Goal: Use online tool/utility: Utilize a website feature to perform a specific function

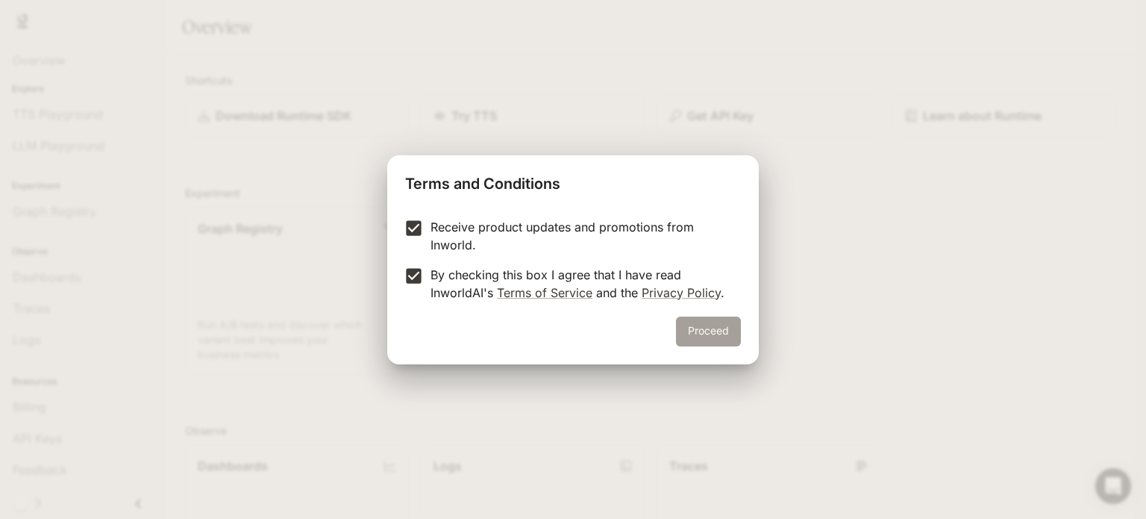
click at [706, 334] on button "Proceed" at bounding box center [708, 331] width 65 height 30
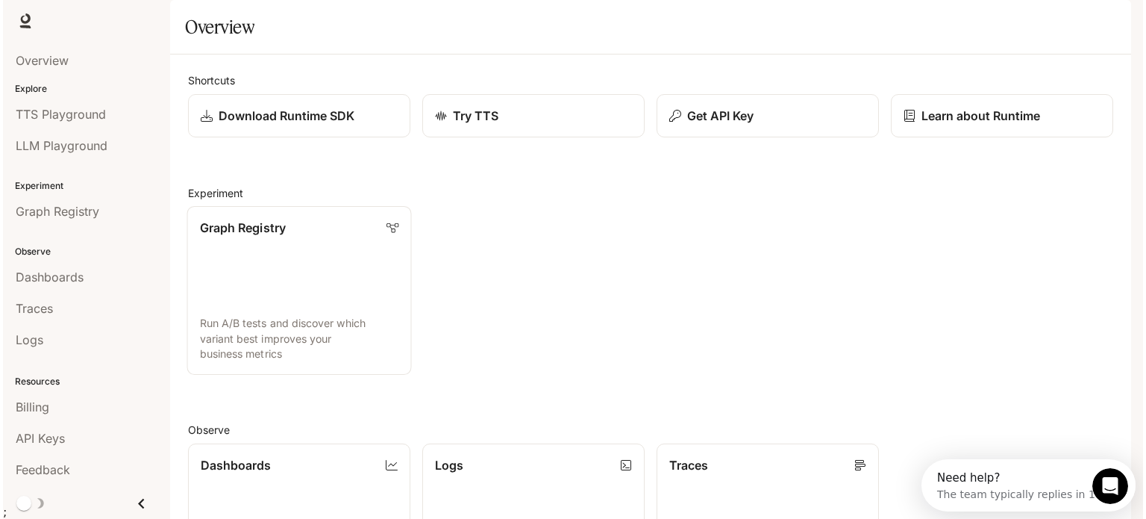
scroll to position [393, 0]
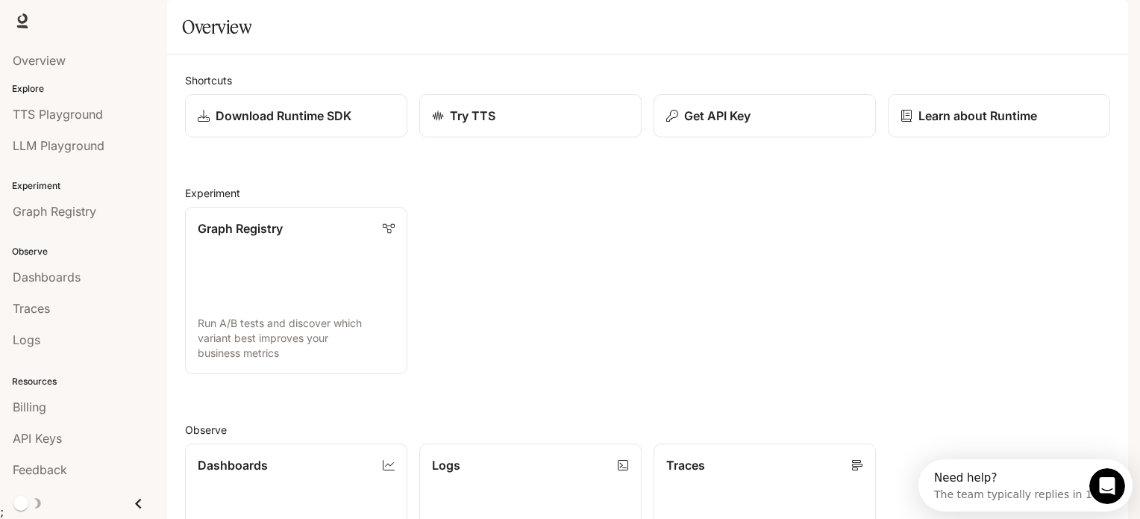
click at [1102, 19] on img "button" at bounding box center [1107, 20] width 21 height 21
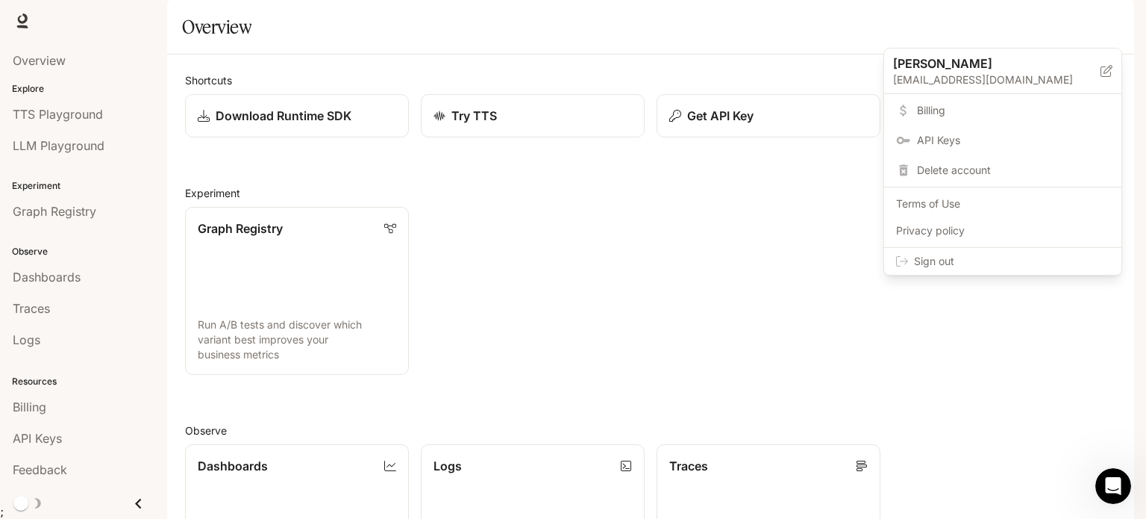
scroll to position [0, 0]
click at [977, 336] on div at bounding box center [573, 259] width 1146 height 519
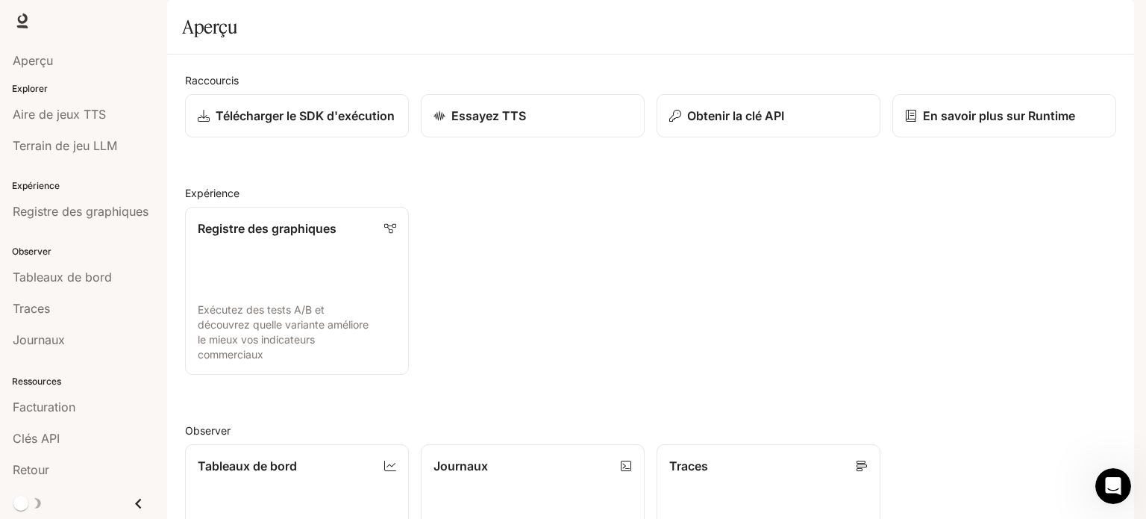
scroll to position [75, 0]
click at [59, 439] on font "Clés API" at bounding box center [36, 438] width 47 height 15
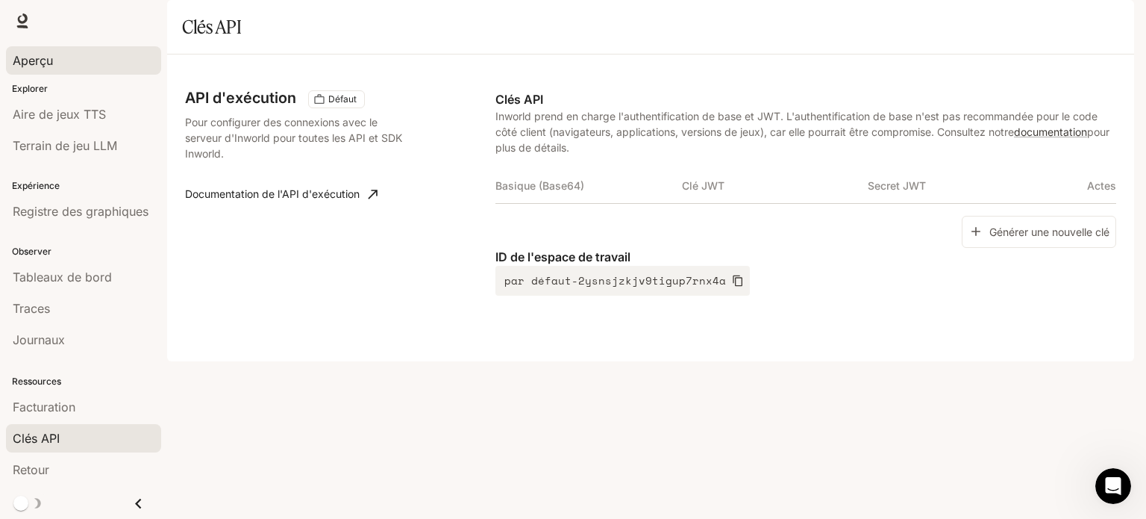
click at [66, 66] on div "Aperçu" at bounding box center [84, 60] width 142 height 18
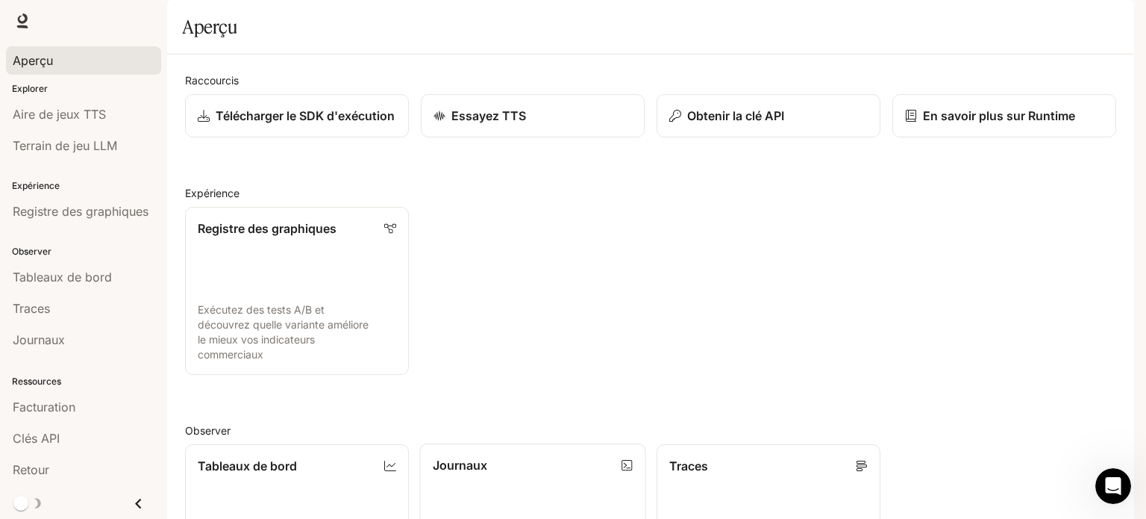
scroll to position [396, 0]
click at [76, 116] on font "Aire de jeux TTS" at bounding box center [59, 114] width 93 height 15
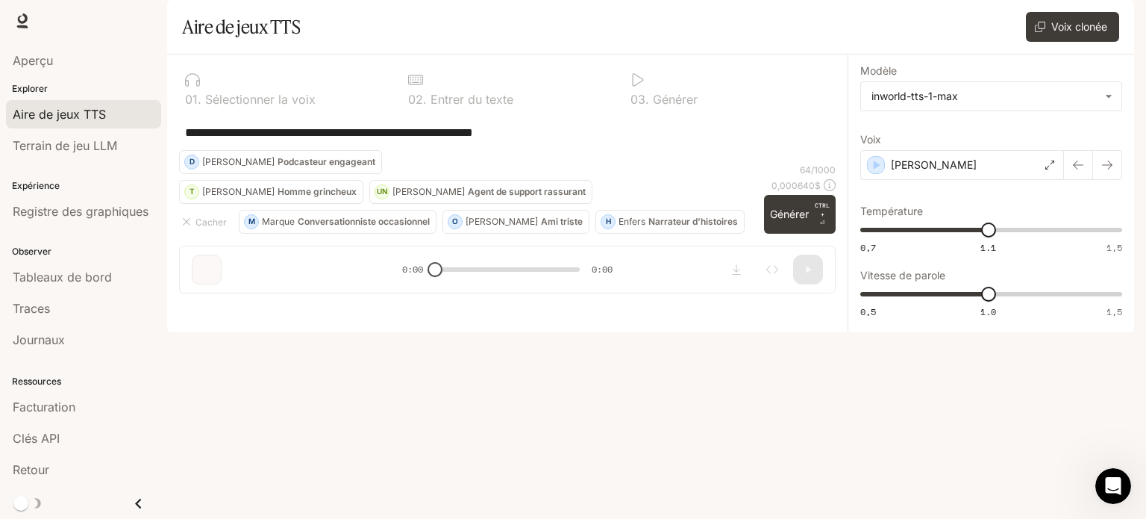
click at [293, 204] on button "T [PERSON_NAME] grincheux" at bounding box center [271, 192] width 184 height 24
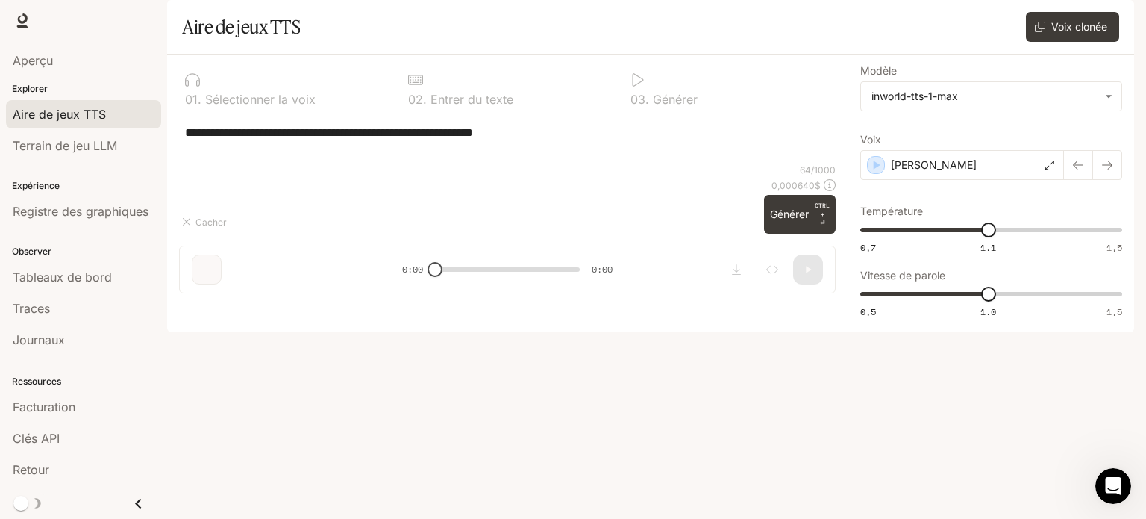
type textarea "**********"
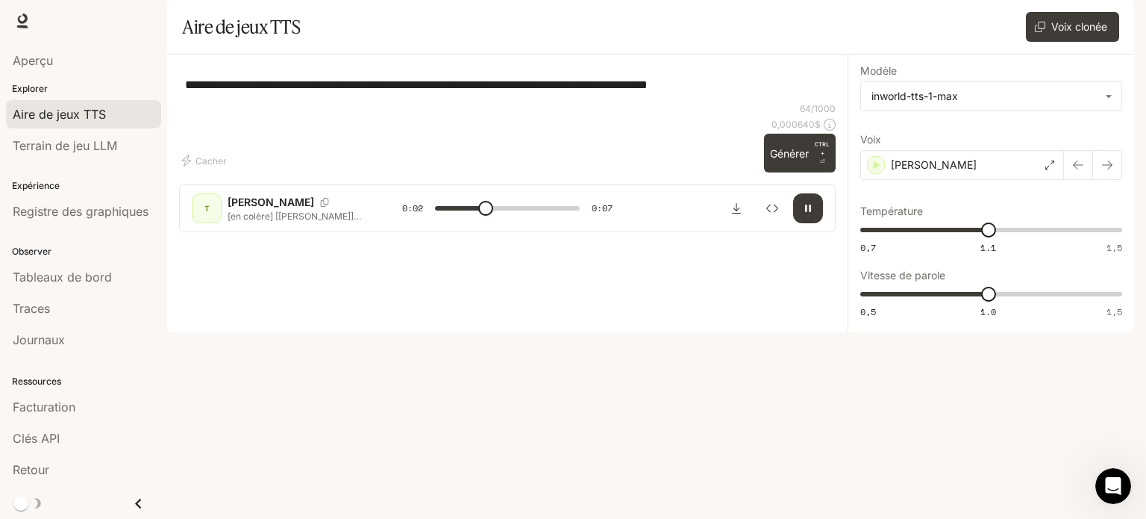
click at [616, 102] on div "**********" at bounding box center [507, 84] width 657 height 36
type input "*"
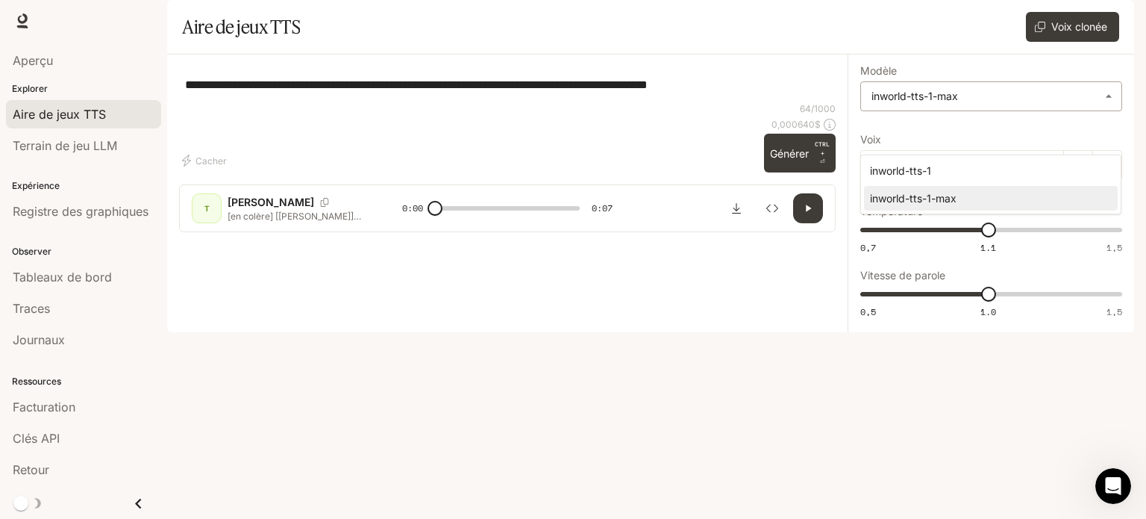
click at [1009, 143] on body "**********" at bounding box center [573, 259] width 1146 height 519
click at [749, 173] on div at bounding box center [573, 259] width 1146 height 519
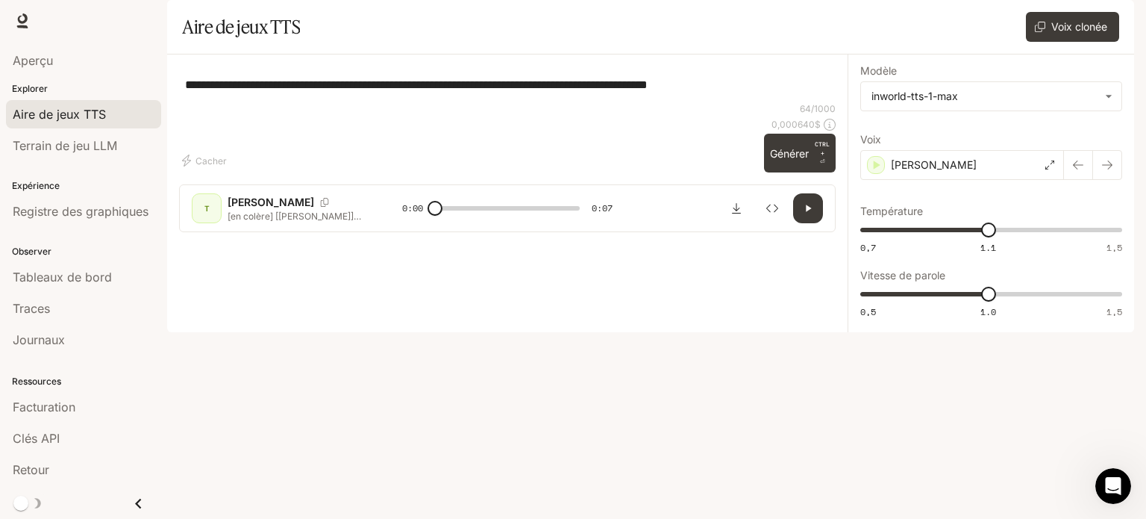
drag, startPoint x: 137, startPoint y: 503, endPoint x: 151, endPoint y: 493, distance: 17.0
click at [137, 502] on icon "Fermer le tiroir" at bounding box center [138, 503] width 6 height 10
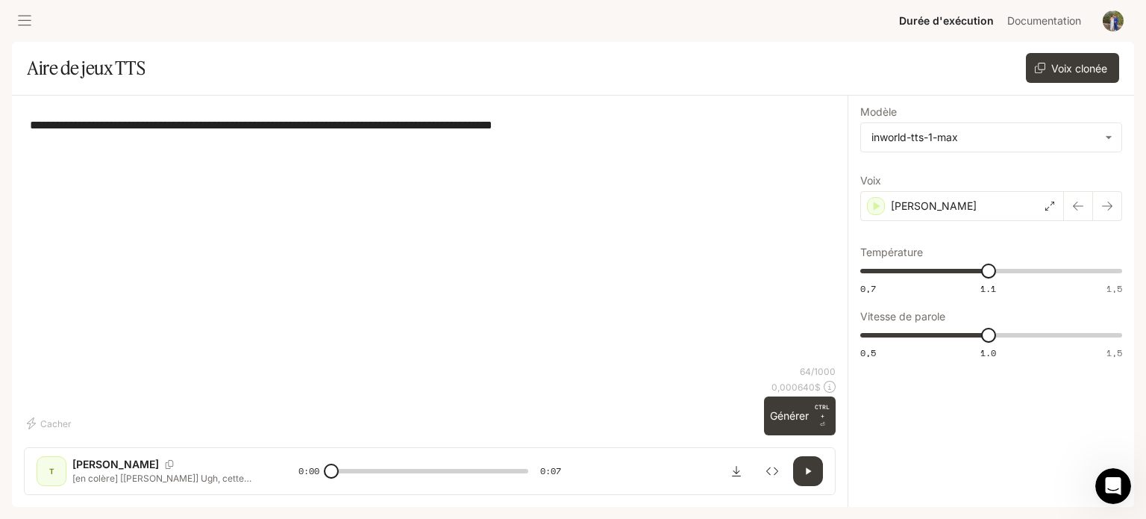
click at [619, 131] on textarea "**********" at bounding box center [430, 124] width 800 height 17
drag, startPoint x: 603, startPoint y: 127, endPoint x: 0, endPoint y: 108, distance: 603.3
click at [12, 110] on main "**********" at bounding box center [573, 274] width 1122 height 465
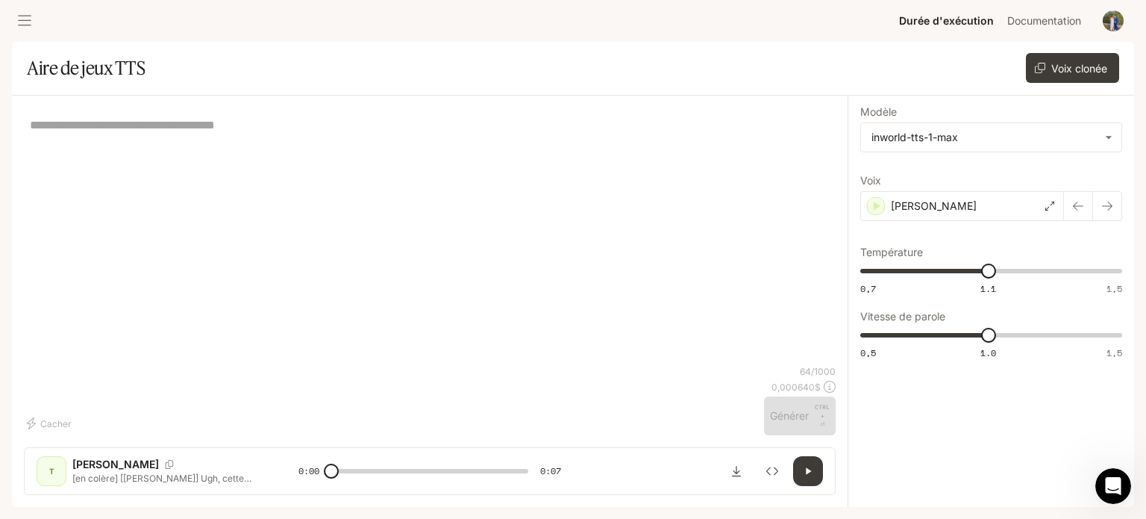
click at [273, 140] on div "* ​" at bounding box center [430, 125] width 800 height 36
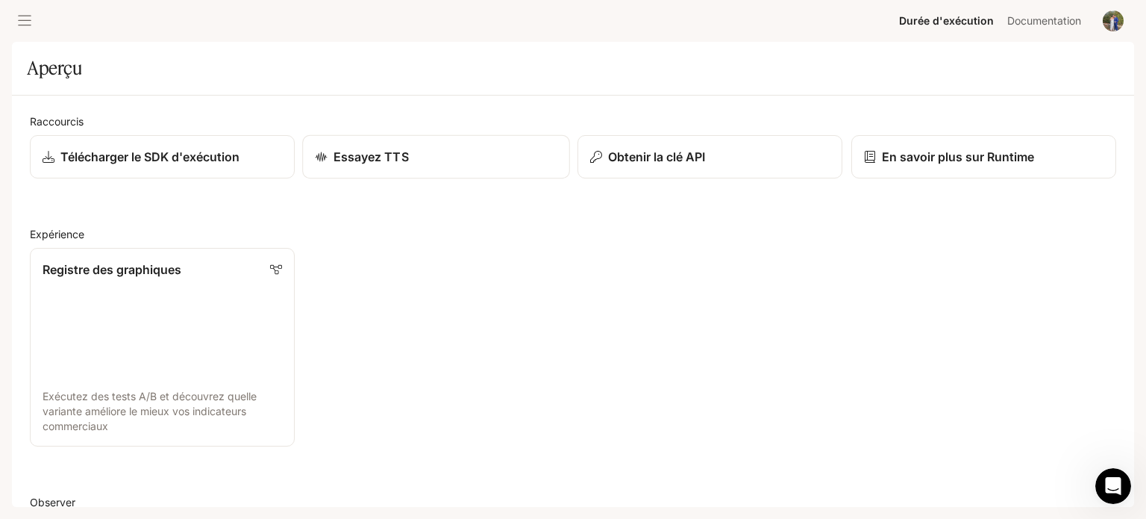
click at [378, 155] on font "Essayez TTS" at bounding box center [371, 156] width 75 height 15
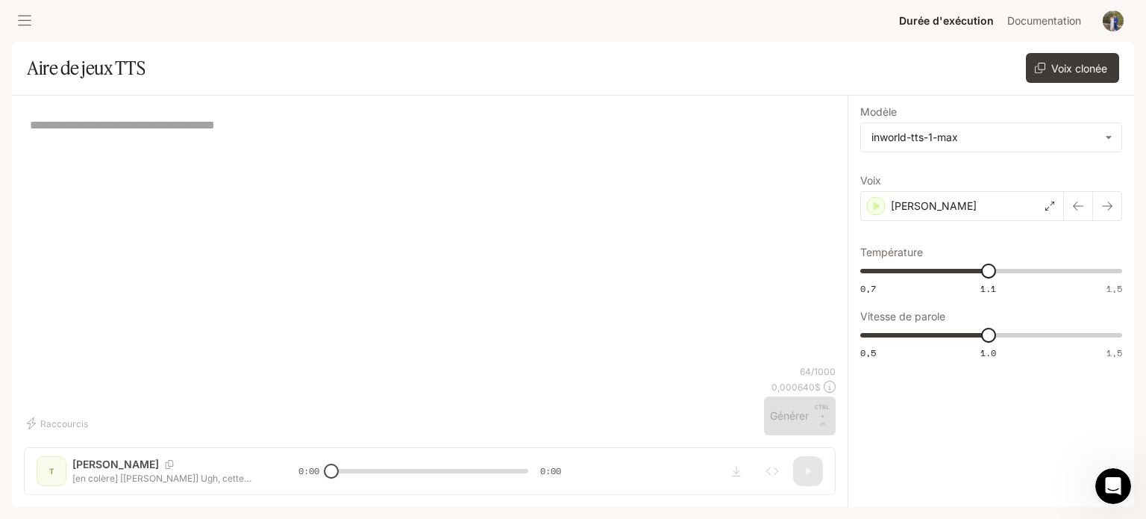
click at [43, 477] on div "* ​ Raccourcis 64 / 1000 0,000640 $ Générer CTRL + ⏎ T [PERSON_NAME] [en colère…" at bounding box center [430, 301] width 836 height 411
click at [1056, 205] on div "[PERSON_NAME]" at bounding box center [962, 206] width 204 height 30
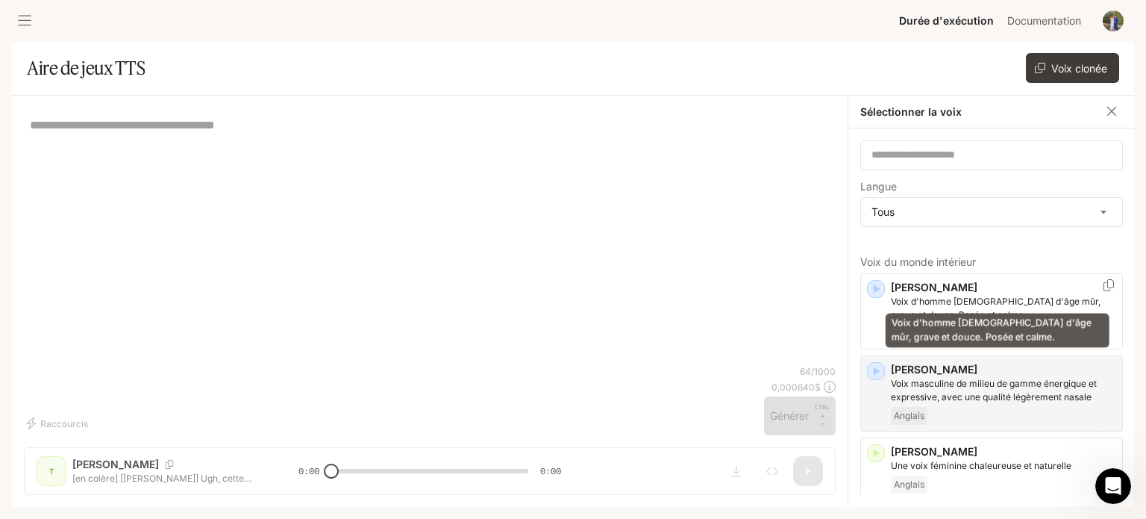
scroll to position [75, 0]
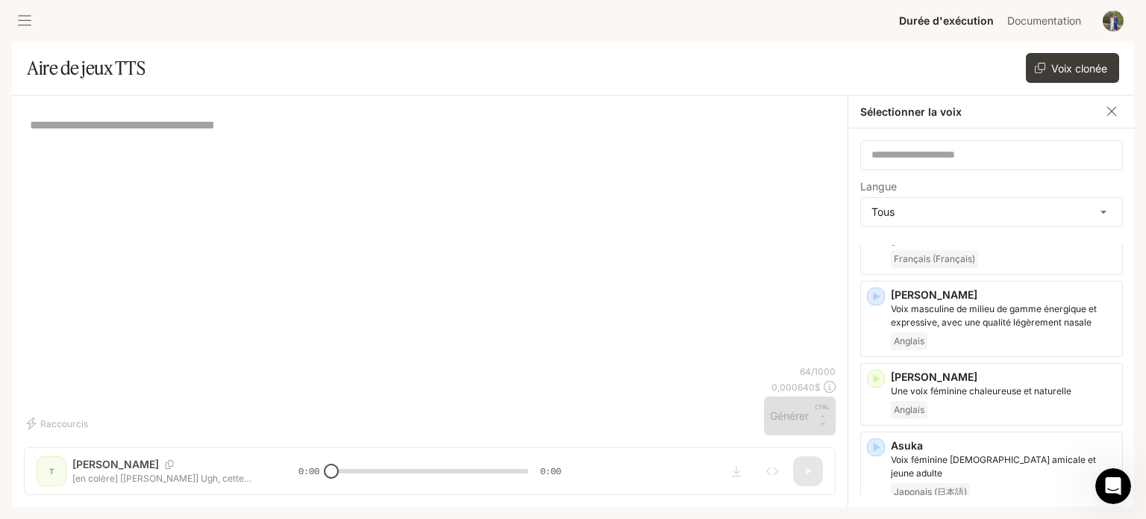
drag, startPoint x: 810, startPoint y: 214, endPoint x: 991, endPoint y: 113, distance: 206.8
click at [819, 205] on div "* ​" at bounding box center [430, 235] width 812 height 257
click at [1109, 108] on icon "button" at bounding box center [1112, 111] width 9 height 9
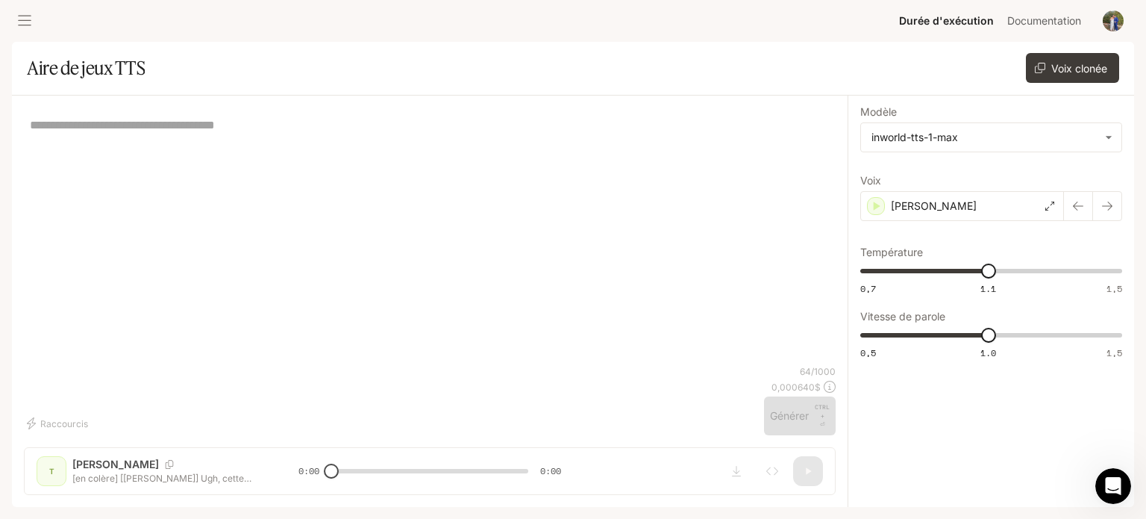
click at [28, 25] on icon "tiroir ouvert" at bounding box center [24, 21] width 13 height 10
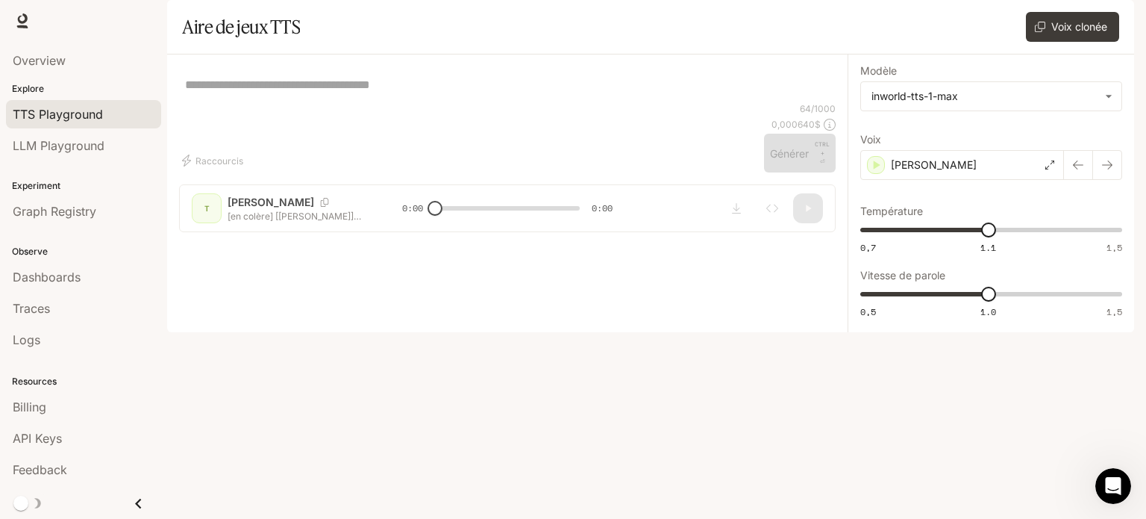
click at [72, 112] on span "TTS Playground" at bounding box center [58, 114] width 90 height 18
click at [947, 15] on font "Durée d'exécution" at bounding box center [946, 20] width 95 height 13
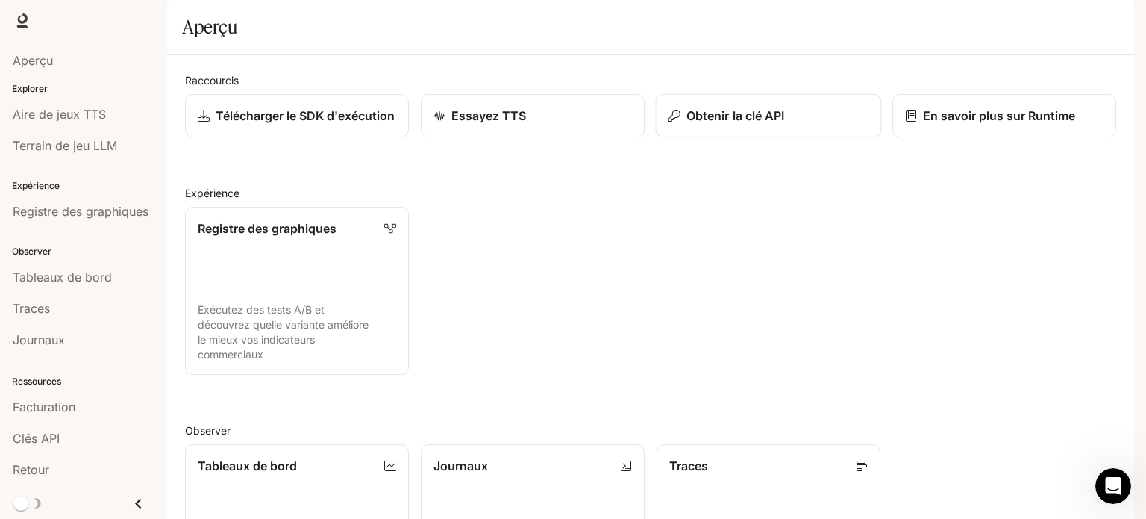
click at [807, 125] on div "Obtenir la clé API" at bounding box center [769, 116] width 201 height 18
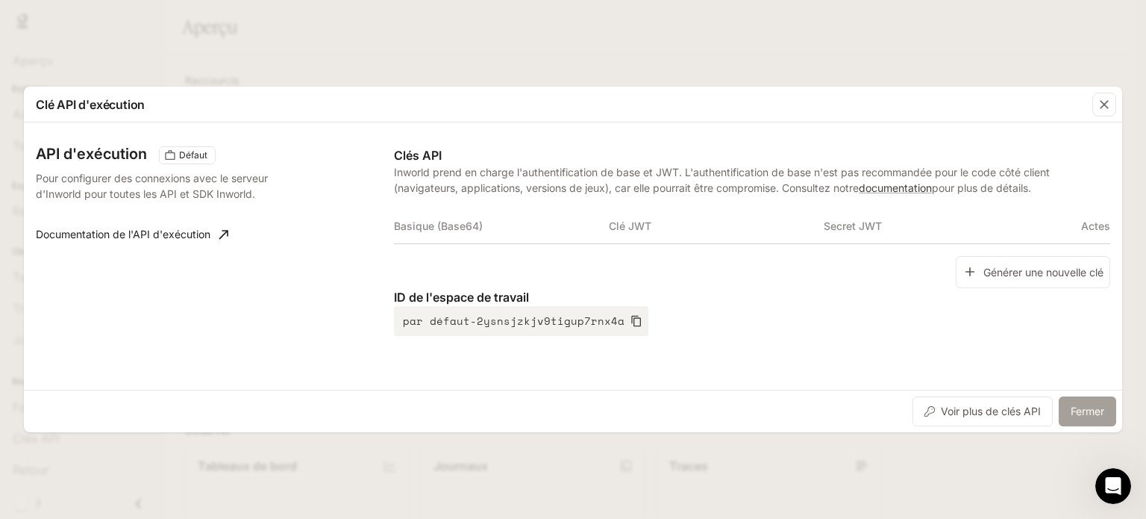
click at [1082, 411] on font "Fermer" at bounding box center [1088, 410] width 34 height 13
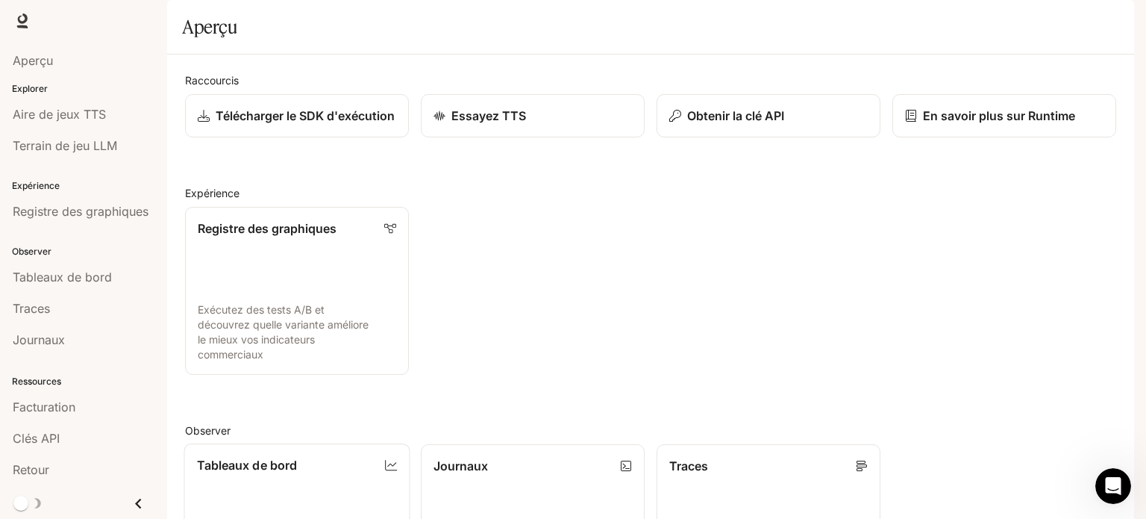
scroll to position [396, 0]
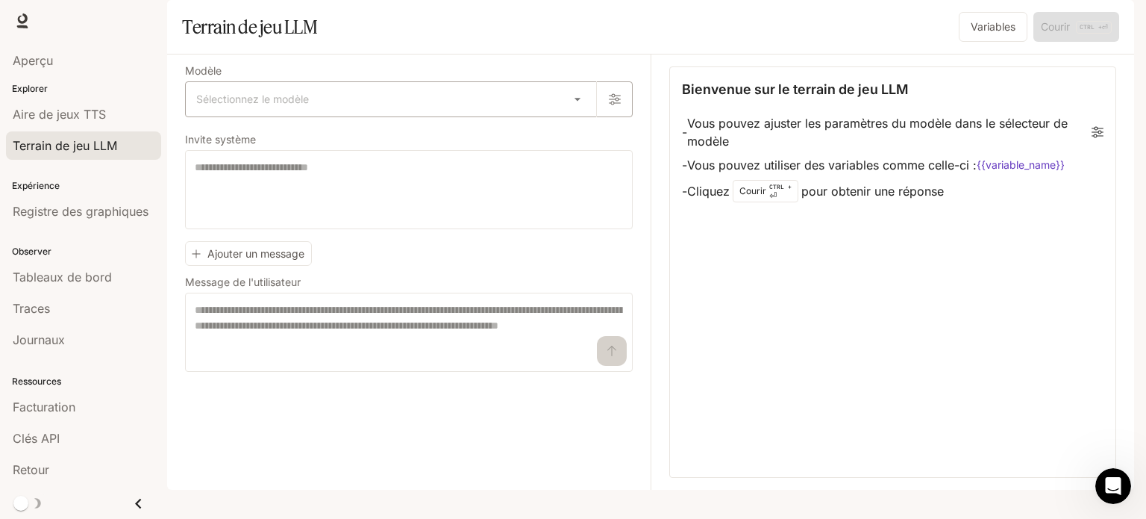
click at [404, 148] on body "Accéder au contenu principal Durée d'exécution Durée d'exécution Documentation …" at bounding box center [573, 259] width 1146 height 519
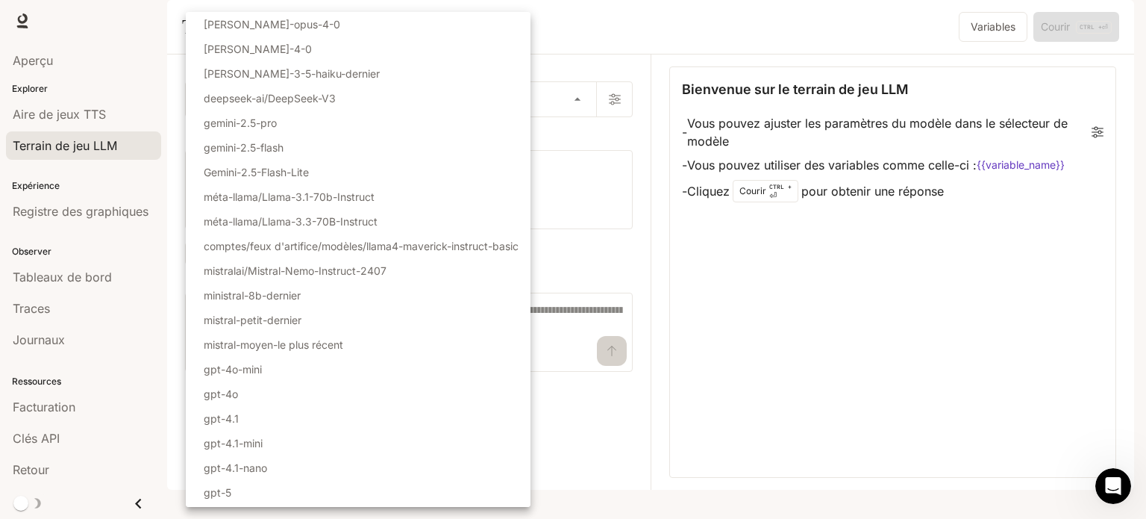
click at [641, 50] on div at bounding box center [573, 259] width 1146 height 519
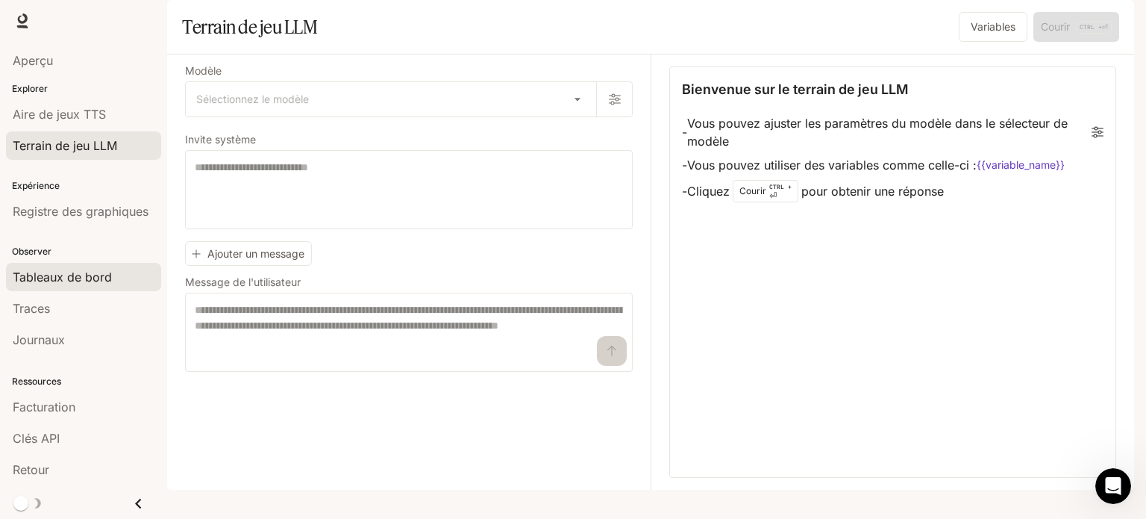
click at [72, 284] on link "Tableaux de bord" at bounding box center [83, 277] width 155 height 28
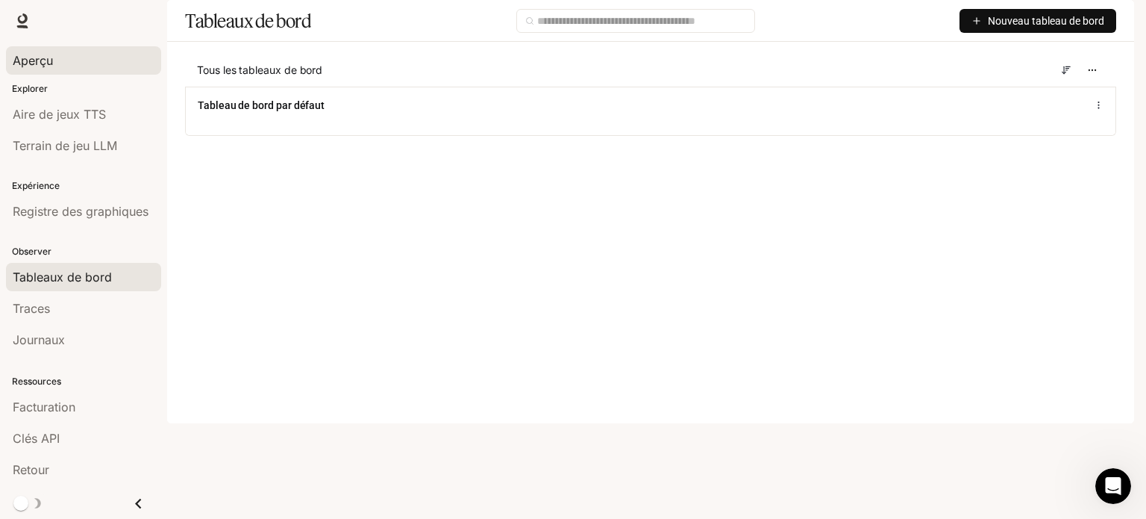
click at [60, 64] on div "Aperçu" at bounding box center [84, 60] width 142 height 18
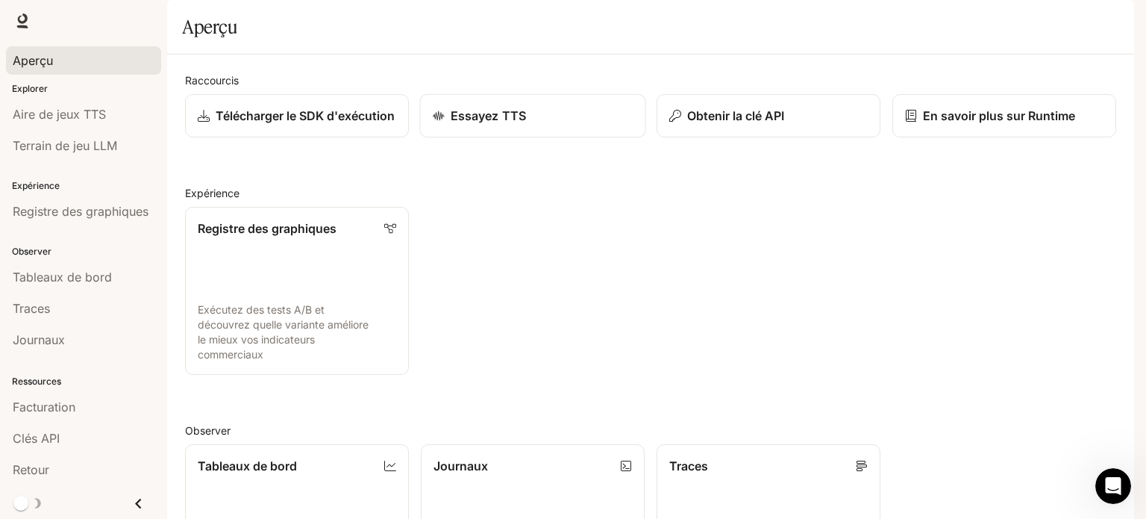
click at [510, 123] on font "Essayez TTS" at bounding box center [488, 115] width 75 height 15
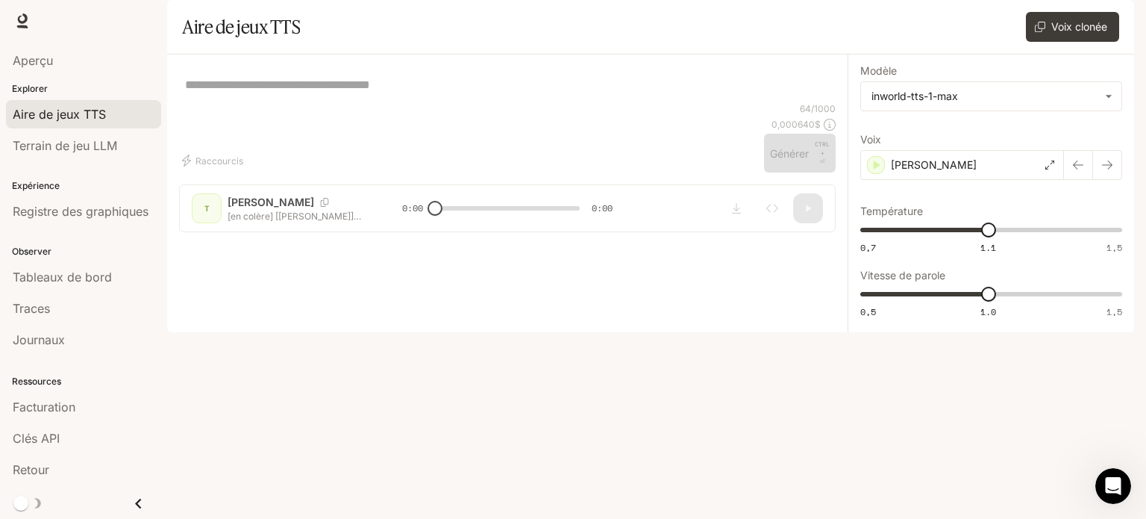
click at [400, 93] on textarea at bounding box center [507, 84] width 645 height 17
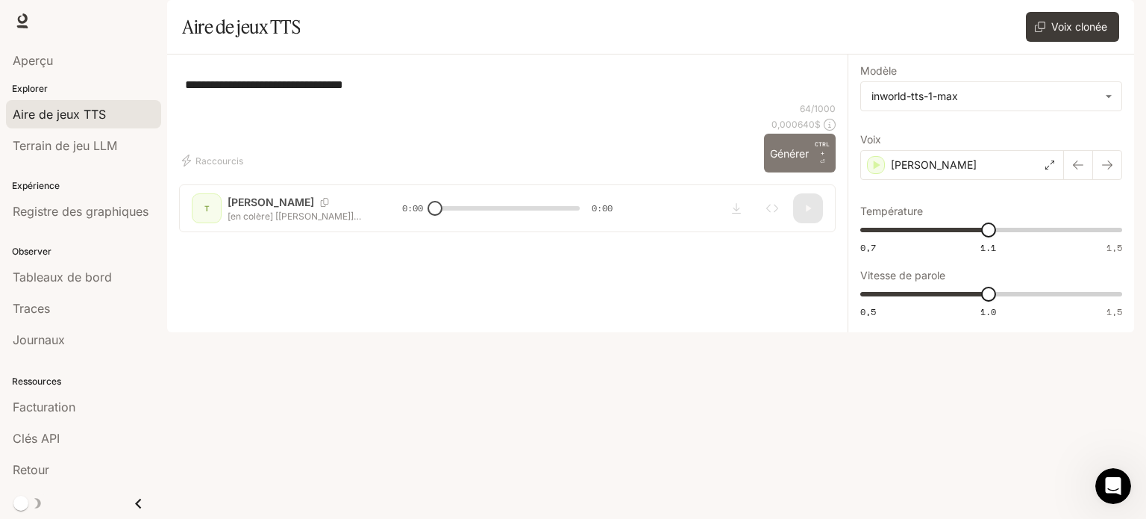
type textarea "**********"
click at [791, 163] on font "Générer" at bounding box center [789, 153] width 39 height 19
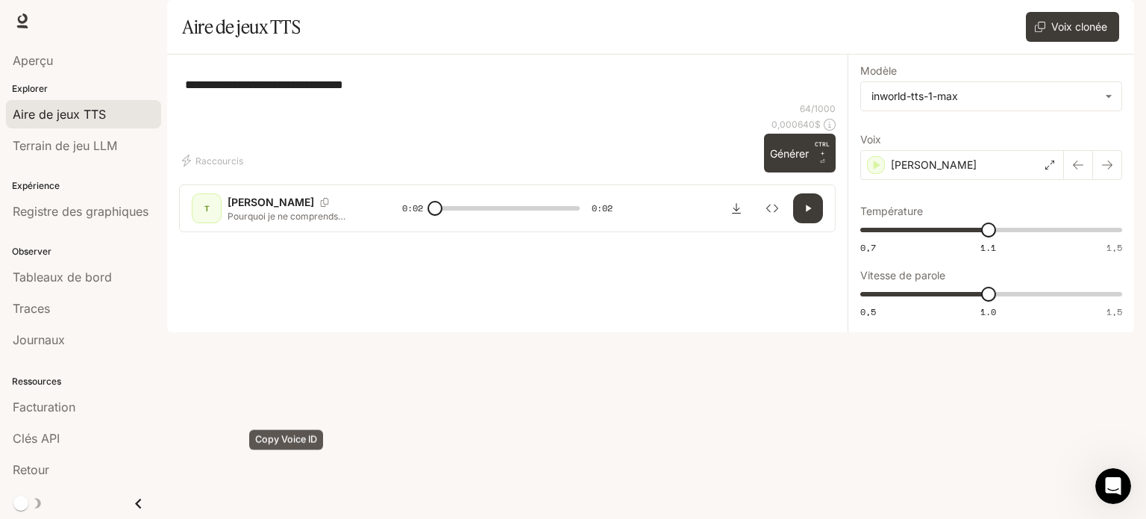
click at [317, 207] on icon "Copier l'identifiant vocal" at bounding box center [324, 202] width 15 height 9
click at [212, 220] on div "T" at bounding box center [207, 208] width 24 height 24
click at [775, 214] on icon "Inspecter" at bounding box center [772, 208] width 12 height 12
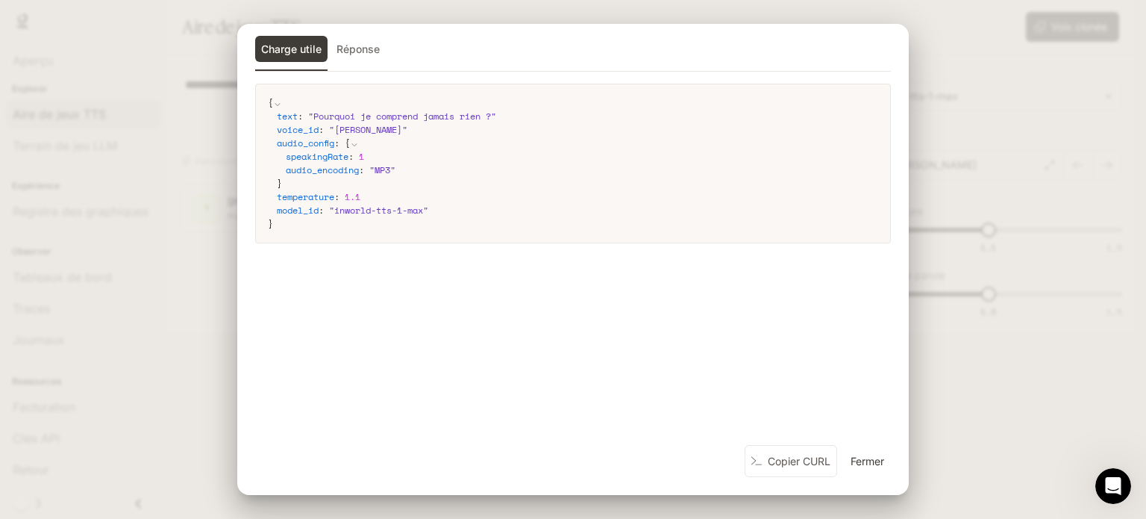
click at [879, 458] on font "Fermer" at bounding box center [868, 460] width 34 height 13
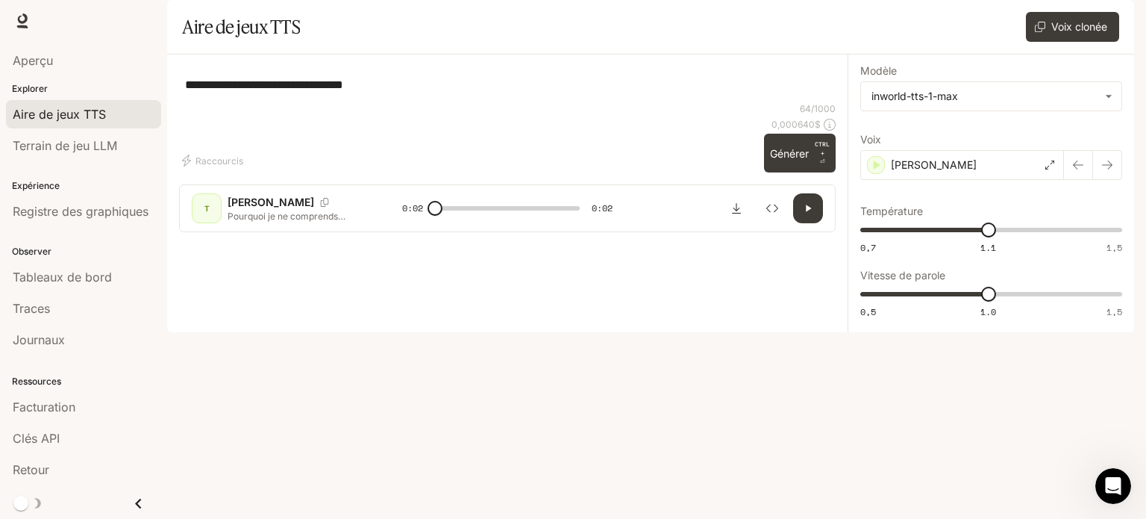
click at [474, 102] on div "**********" at bounding box center [507, 84] width 657 height 36
click at [1113, 180] on button "button" at bounding box center [1108, 165] width 30 height 30
click at [1072, 171] on icon "button" at bounding box center [1078, 165] width 12 height 12
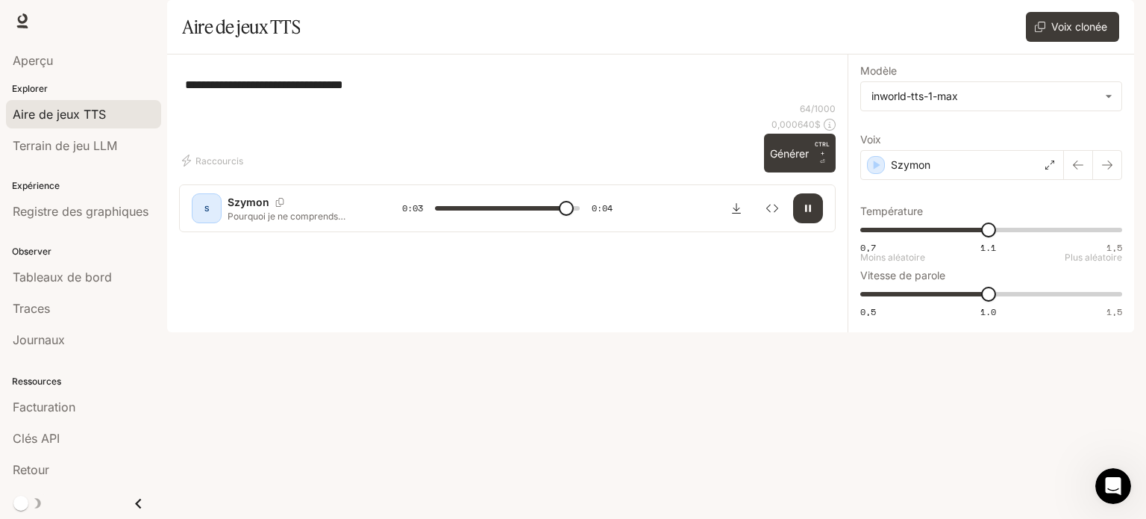
click at [500, 102] on div "**********" at bounding box center [507, 84] width 657 height 36
type input "*"
